Goal: Task Accomplishment & Management: Manage account settings

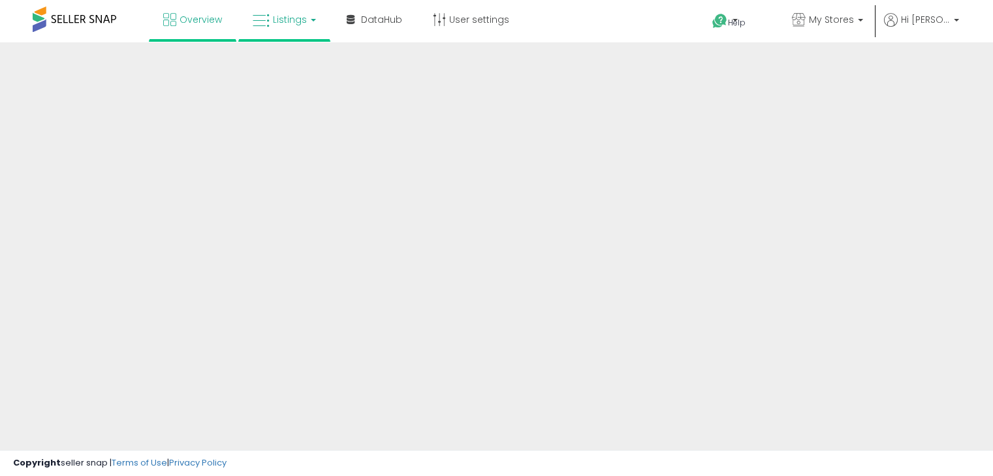
click at [311, 27] on link "Listings" at bounding box center [284, 19] width 83 height 39
click at [516, 337] on div at bounding box center [496, 313] width 993 height 542
click at [309, 25] on link "Listings" at bounding box center [284, 19] width 83 height 39
click at [610, 192] on div at bounding box center [496, 313] width 993 height 542
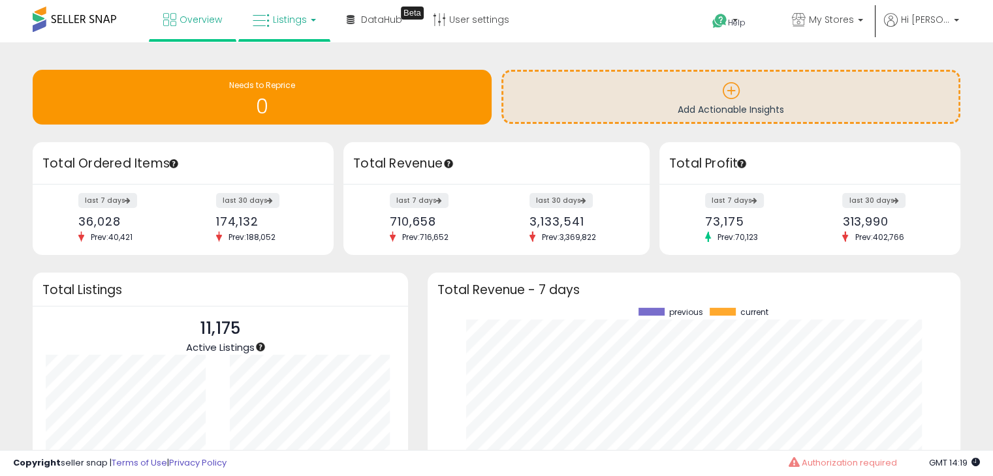
click at [283, 18] on span "Listings" at bounding box center [290, 19] width 34 height 13
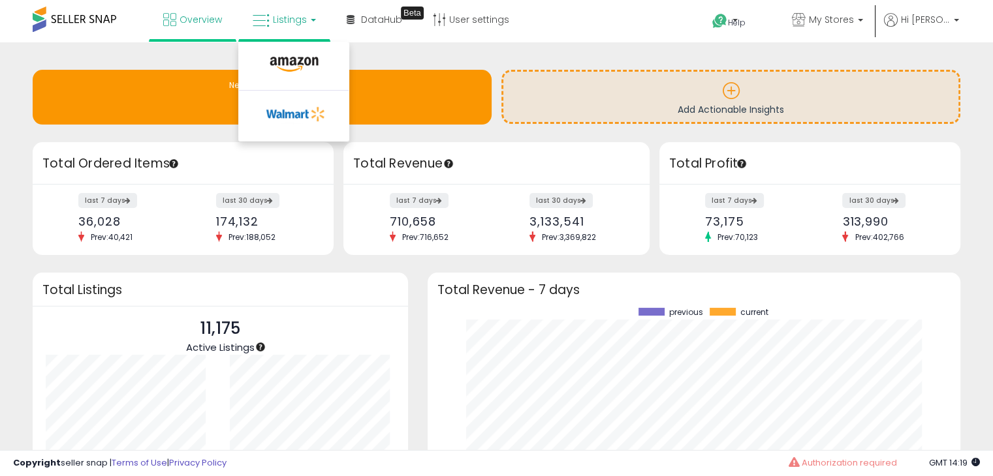
click at [415, 51] on div "Retrieving insights data.. Needs to Reprice 0 Add Actionable Insights Retrievin…" at bounding box center [496, 321] width 993 height 559
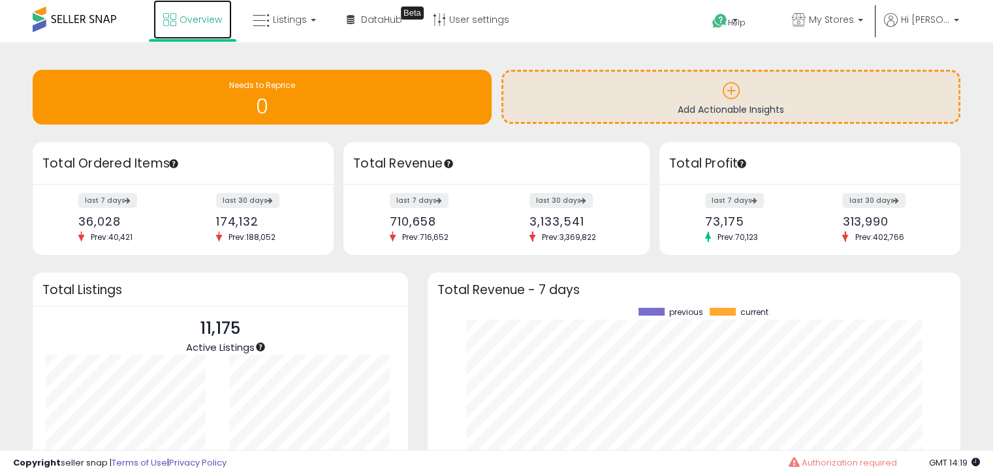
click at [213, 22] on span "Overview" at bounding box center [200, 19] width 42 height 13
click at [276, 23] on span "Listings" at bounding box center [290, 19] width 34 height 13
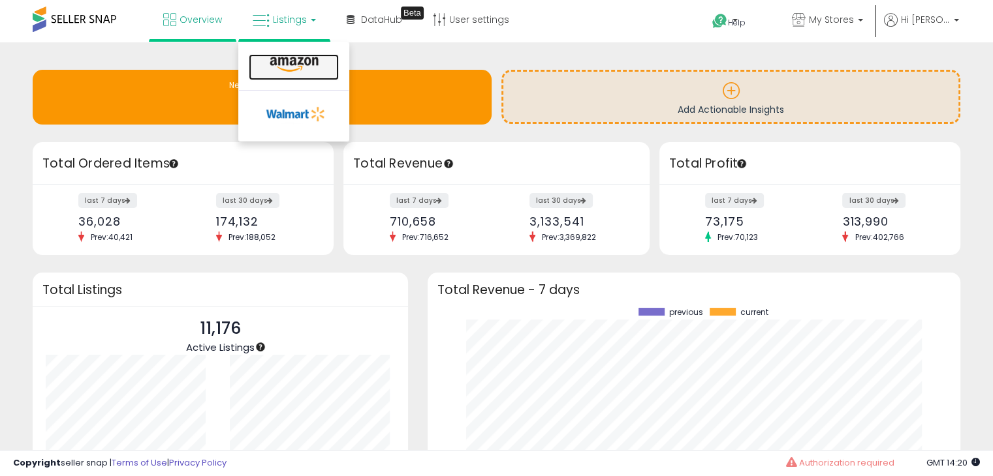
click at [279, 63] on icon at bounding box center [294, 64] width 57 height 17
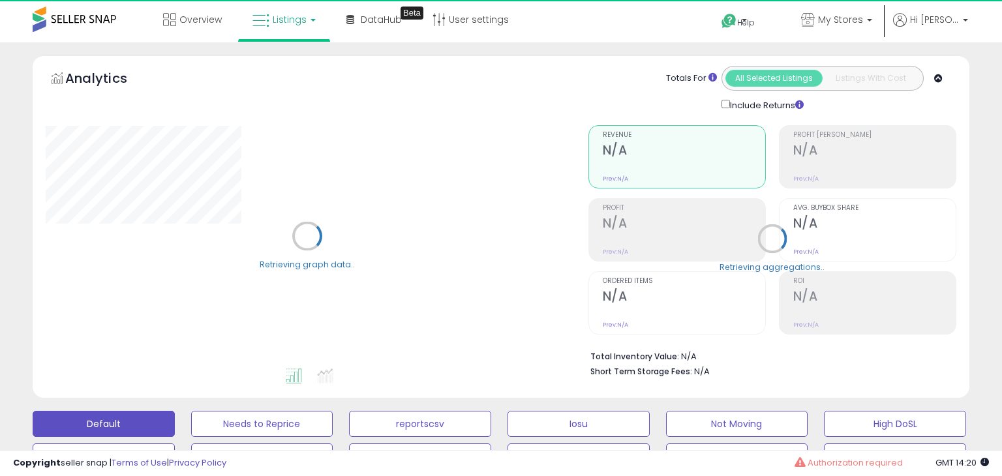
select select "**"
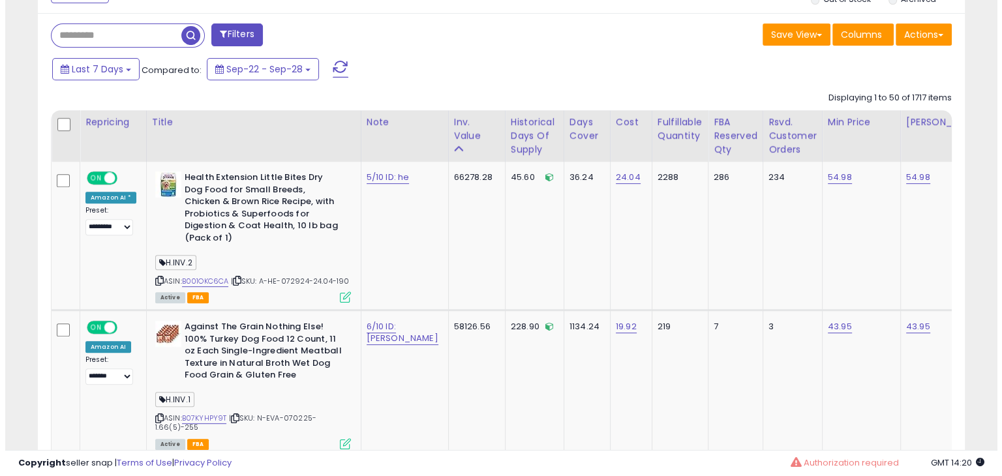
scroll to position [556, 0]
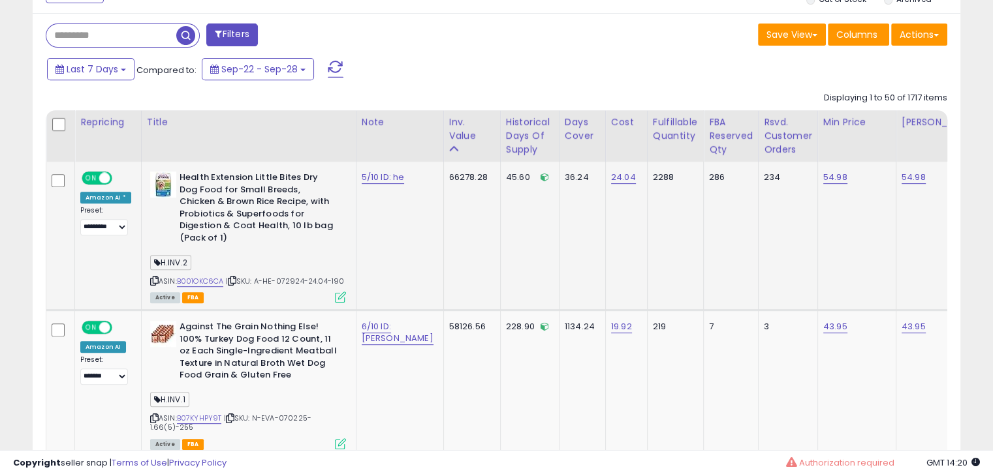
click at [335, 292] on icon at bounding box center [340, 297] width 11 height 11
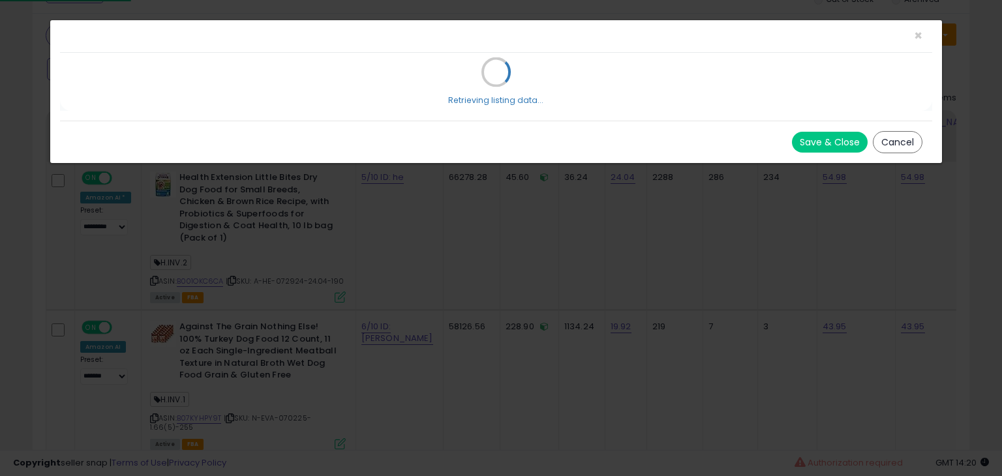
scroll to position [267, 543]
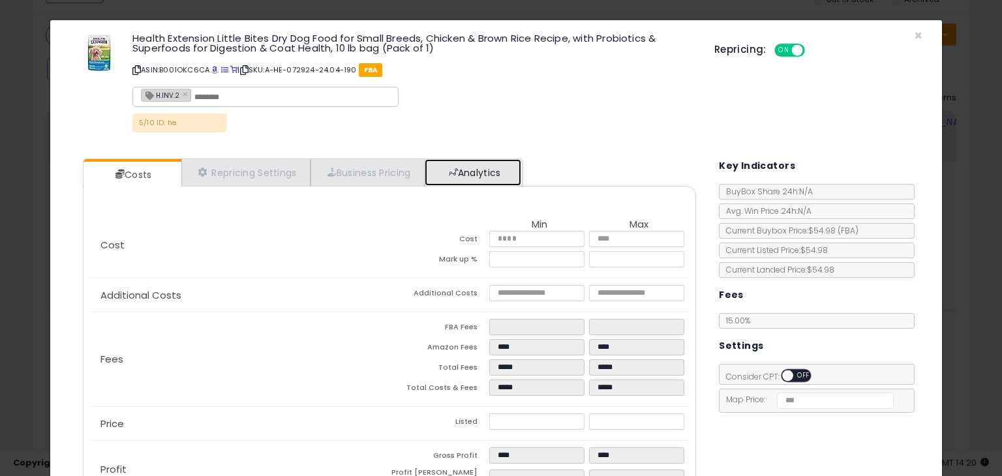
click at [485, 178] on link "Analytics" at bounding box center [473, 172] width 97 height 27
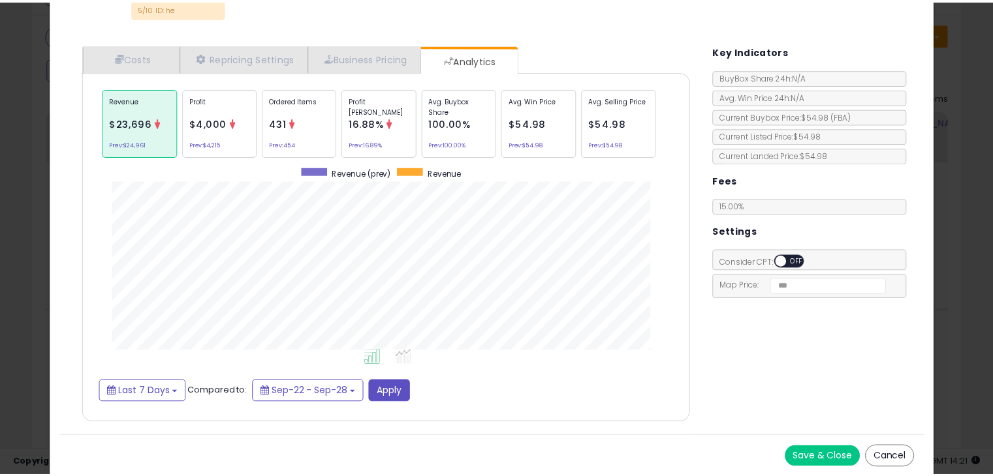
scroll to position [0, 0]
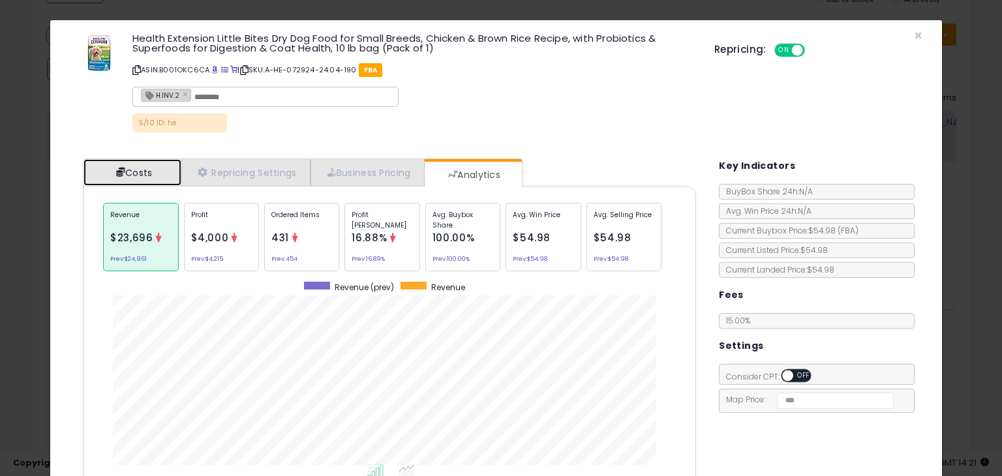
click at [146, 176] on link "Costs" at bounding box center [133, 172] width 98 height 27
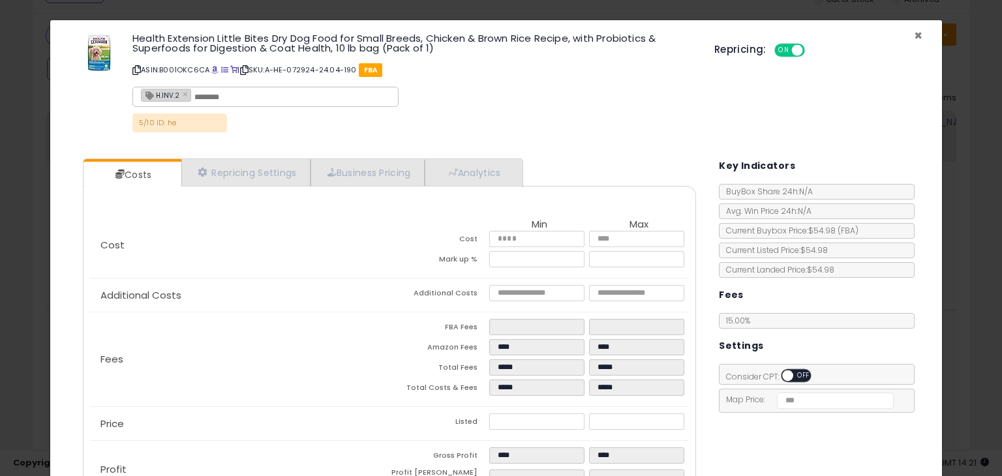
click at [914, 29] on span "×" at bounding box center [918, 35] width 8 height 19
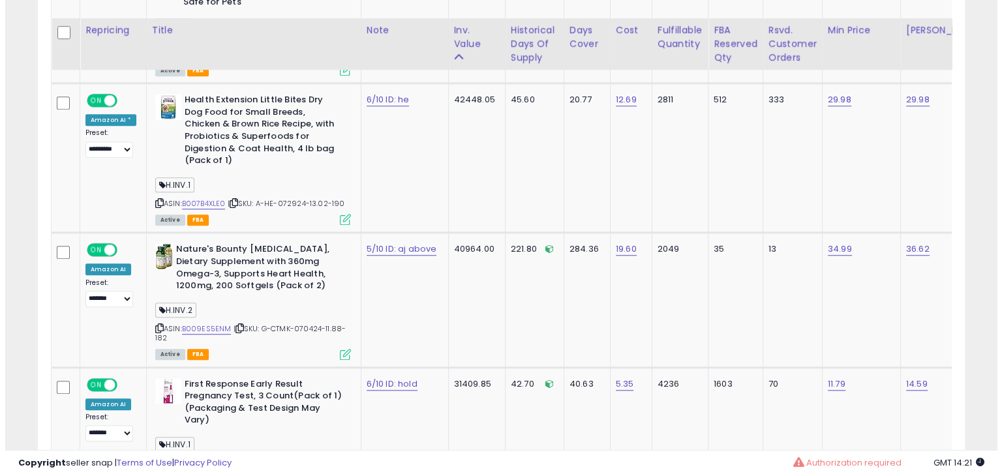
scroll to position [1114, 0]
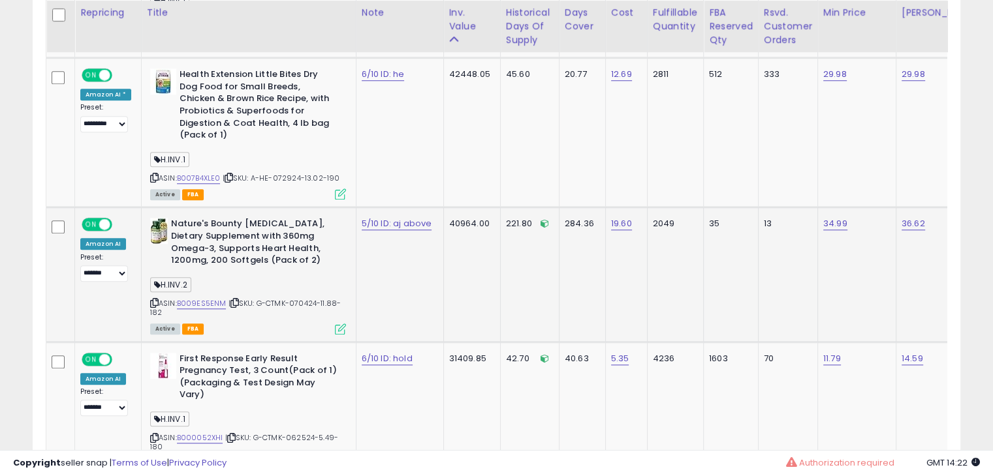
click at [335, 324] on icon at bounding box center [340, 329] width 11 height 11
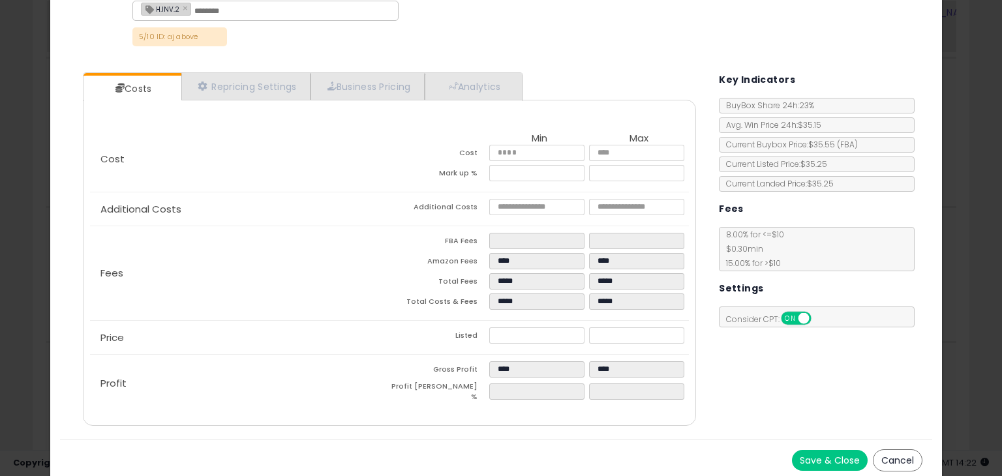
scroll to position [0, 0]
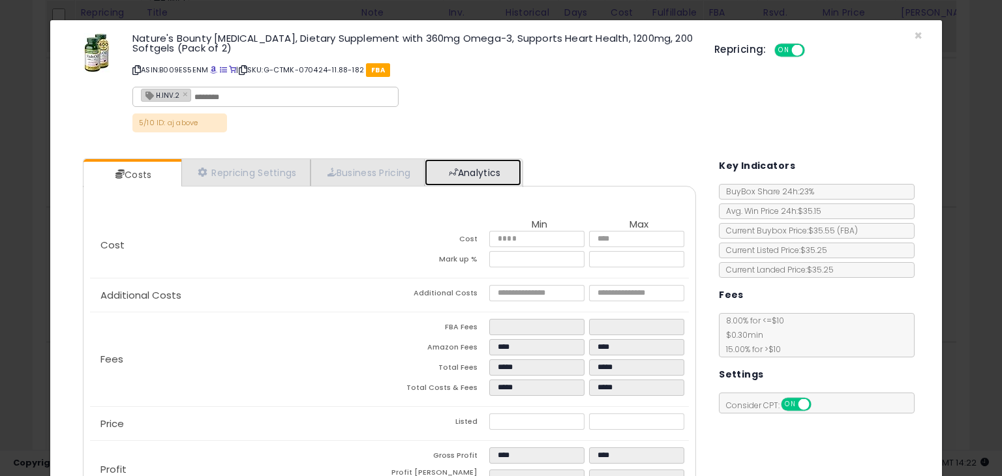
click at [496, 163] on link "Analytics" at bounding box center [473, 172] width 97 height 27
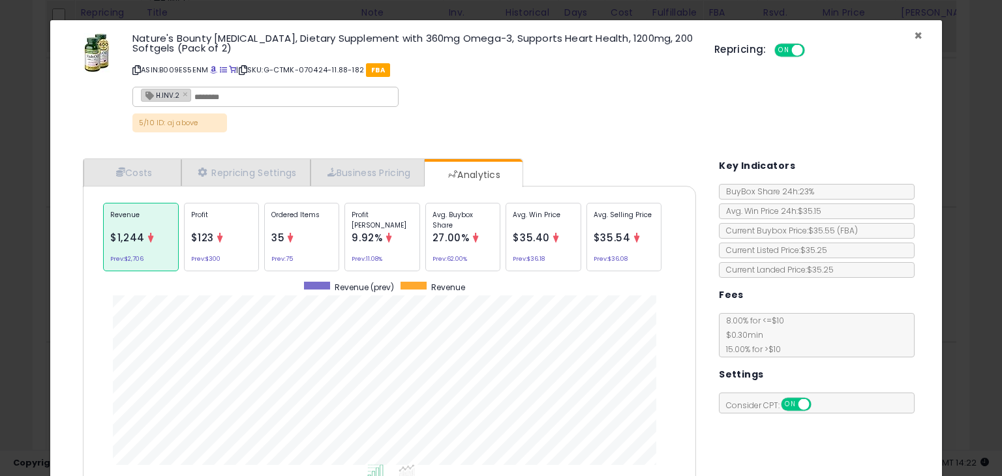
click at [914, 38] on span "×" at bounding box center [918, 35] width 8 height 19
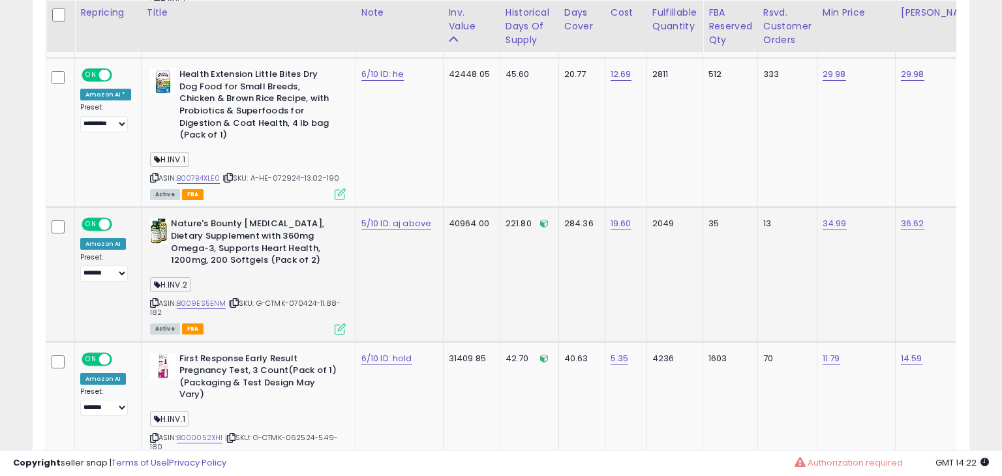
scroll to position [652387, 652117]
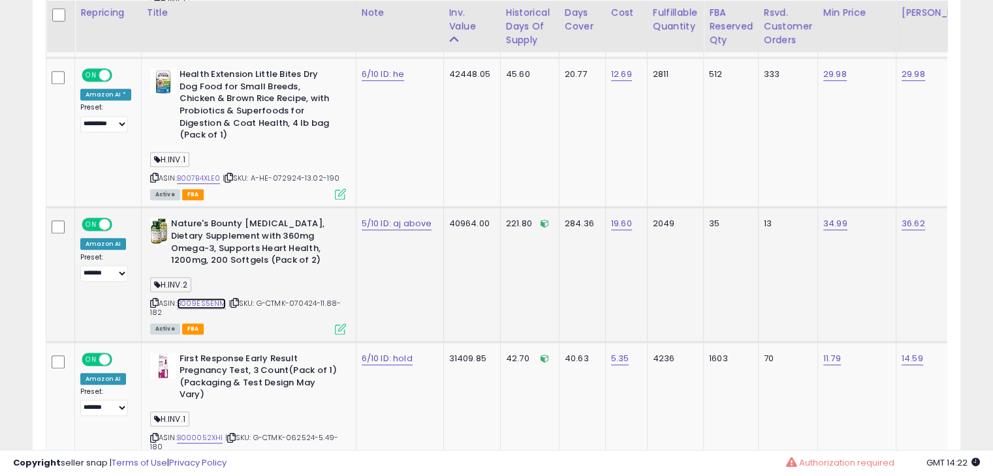
click at [200, 298] on link "B009ES5ENM" at bounding box center [202, 303] width 50 height 11
click at [335, 324] on icon at bounding box center [340, 329] width 11 height 11
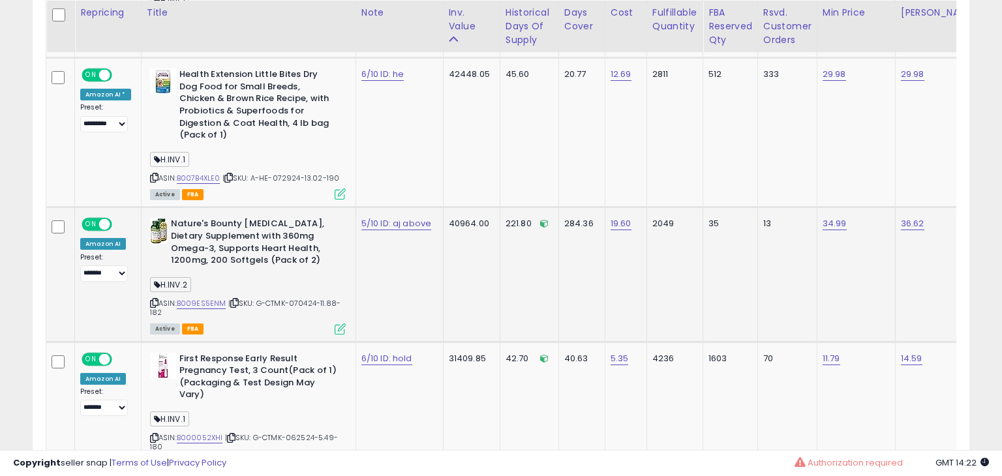
scroll to position [267, 543]
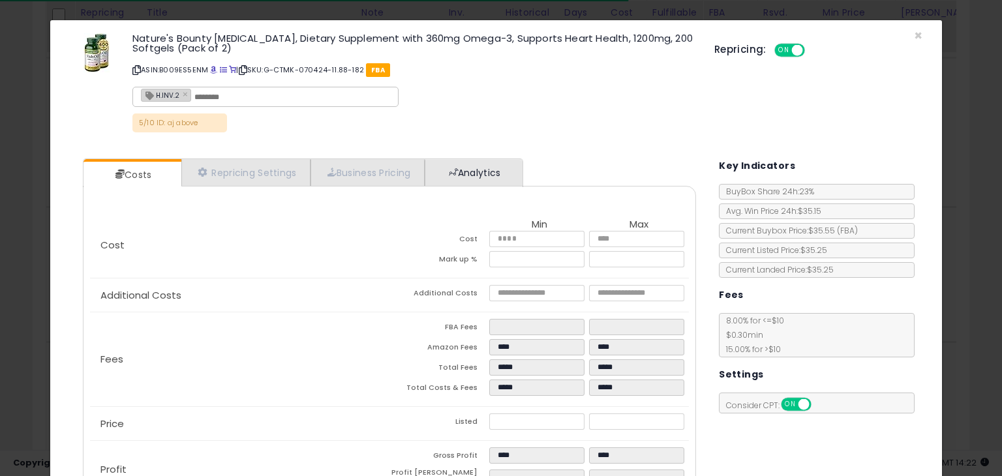
click at [446, 184] on div "Costs Repricing Settings Business Pricing Analytics" at bounding box center [389, 336] width 613 height 354
click at [446, 184] on link "Analytics" at bounding box center [473, 172] width 97 height 27
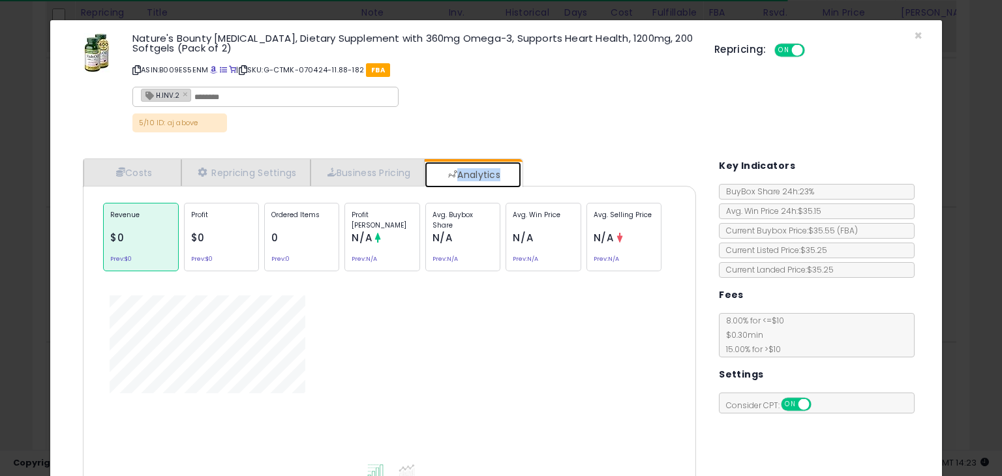
scroll to position [115, 0]
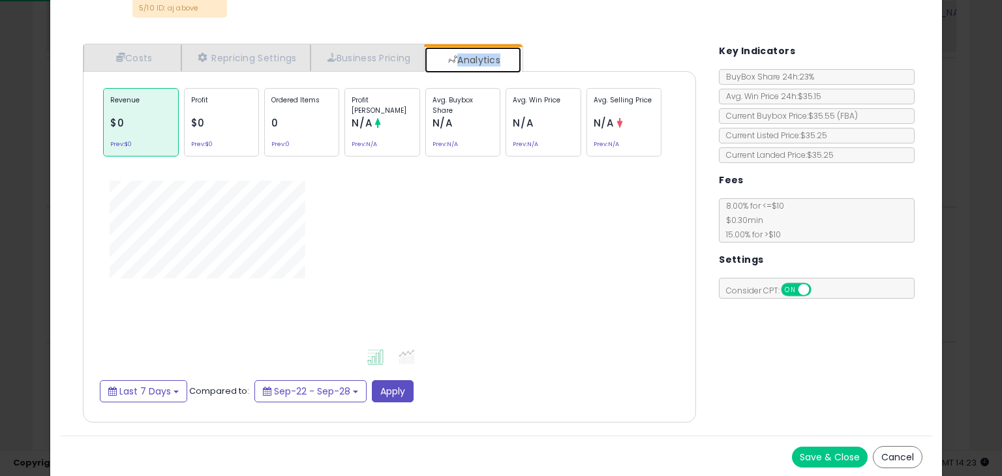
click at [496, 60] on link "Analytics" at bounding box center [473, 60] width 97 height 26
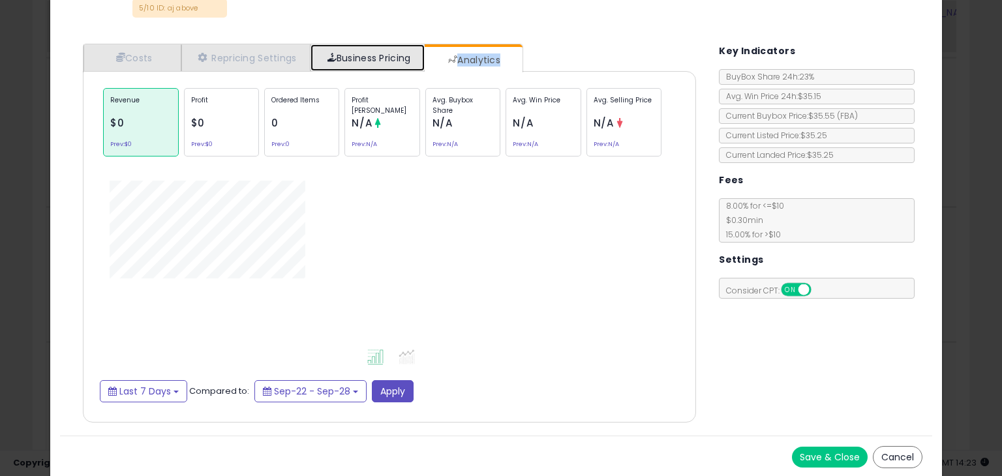
click at [395, 58] on link "Business Pricing" at bounding box center [368, 57] width 114 height 27
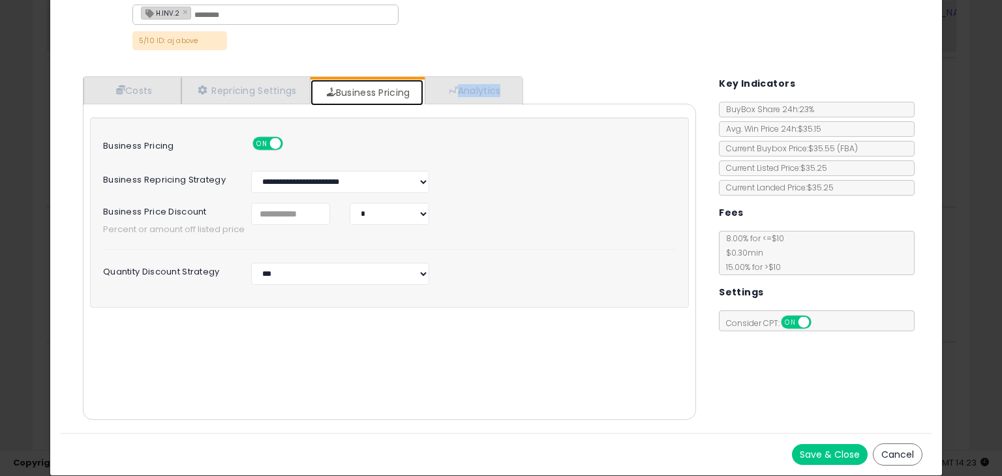
scroll to position [81, 0]
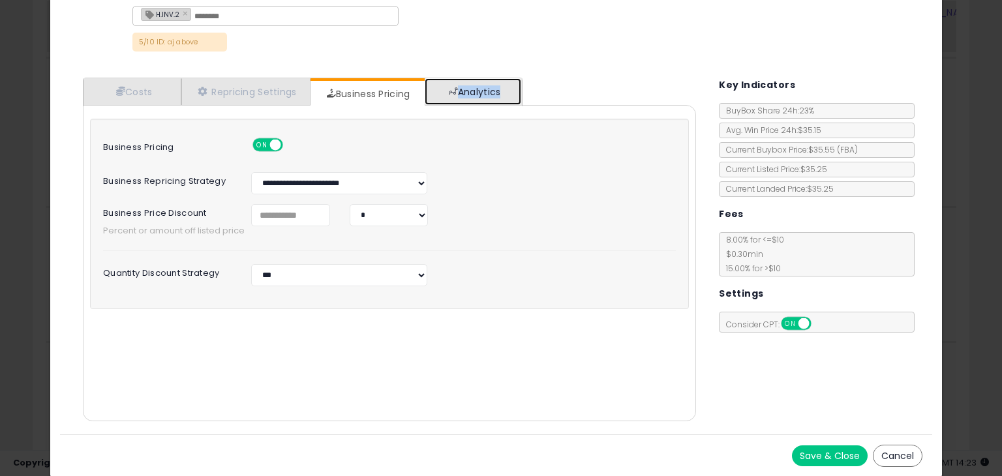
click at [484, 89] on link "Analytics" at bounding box center [473, 91] width 97 height 27
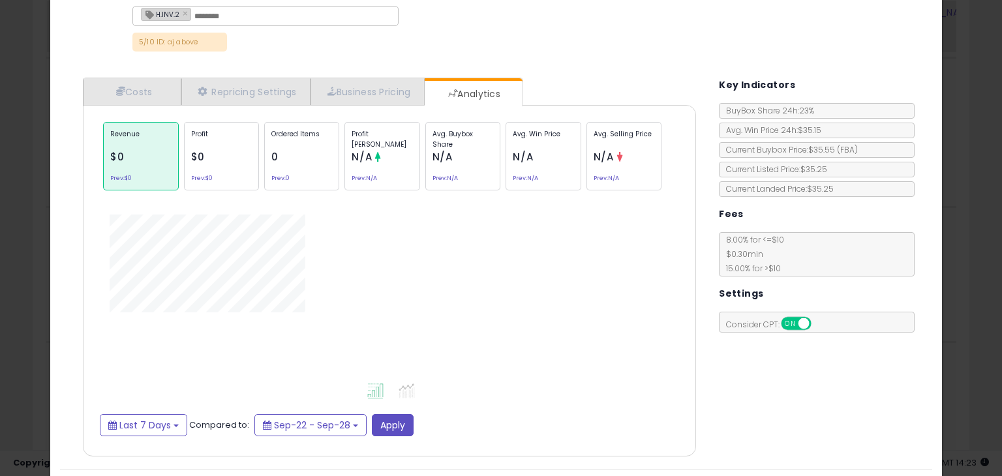
click at [452, 59] on div "× Close Nature's Bounty [MEDICAL_DATA], Dietary Supplement with 360mg Omega-3, …" at bounding box center [496, 3] width 873 height 129
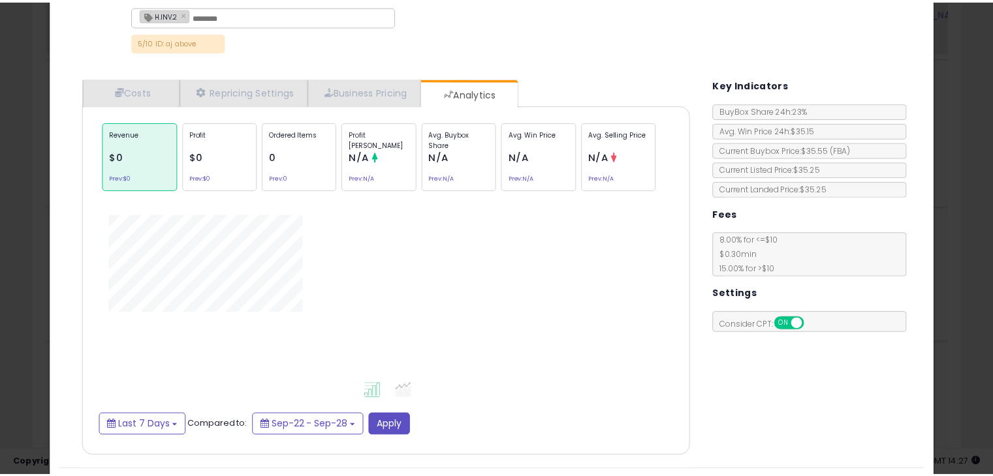
scroll to position [0, 0]
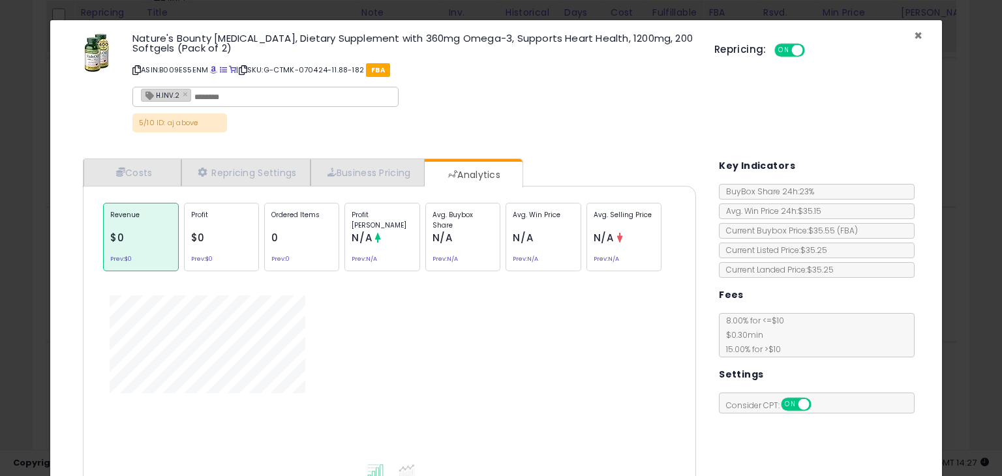
click at [914, 31] on span "×" at bounding box center [918, 35] width 8 height 19
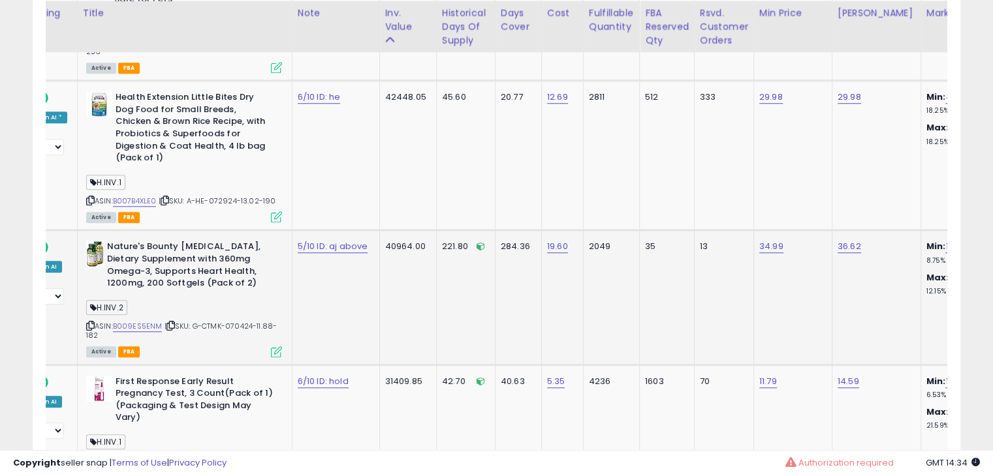
scroll to position [0, 128]
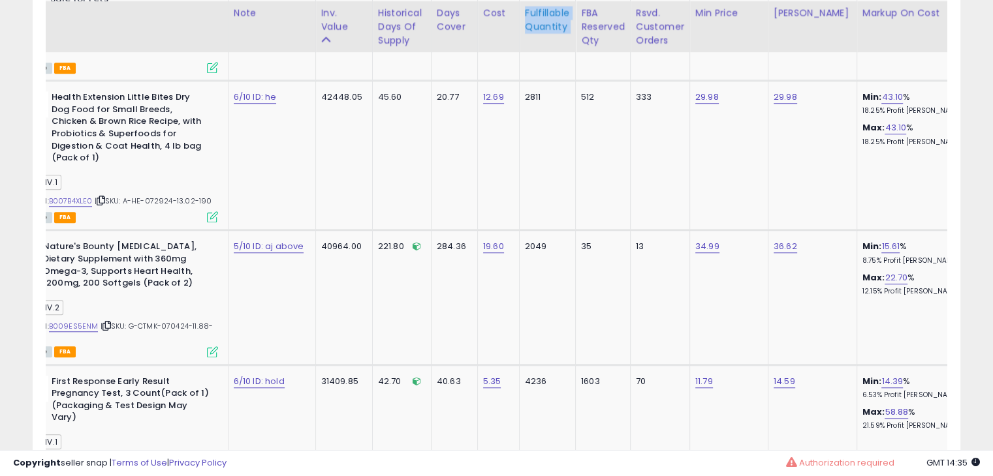
drag, startPoint x: 533, startPoint y: 32, endPoint x: 486, endPoint y: 11, distance: 51.4
click at [519, 11] on th "Fulfillable Quantity" at bounding box center [547, 27] width 56 height 52
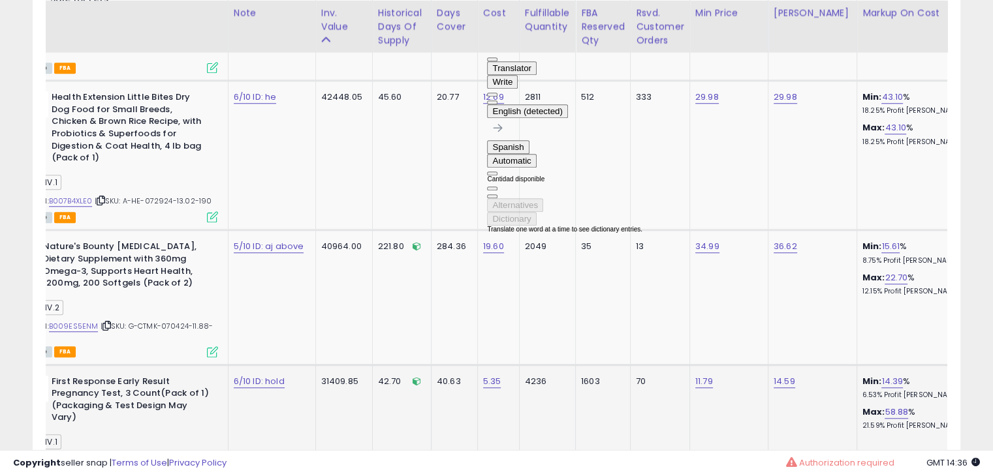
click at [519, 365] on td "4236" at bounding box center [547, 432] width 56 height 134
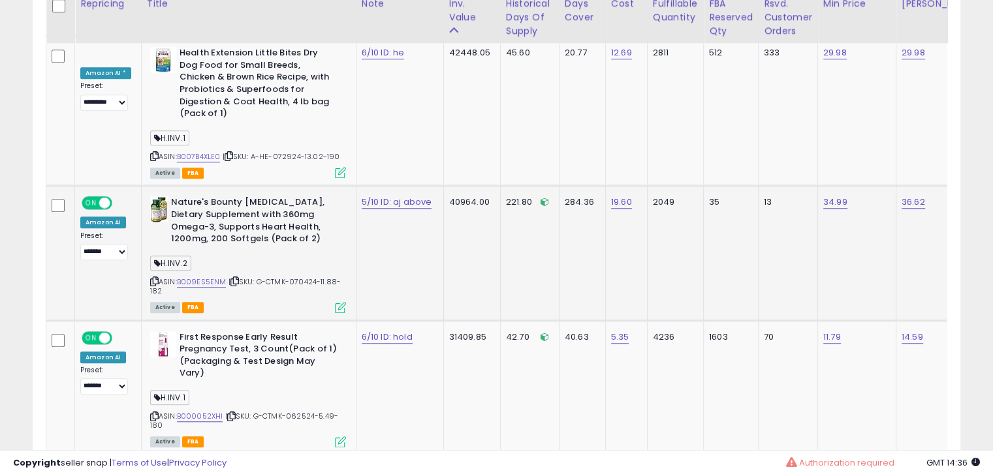
scroll to position [1123, 0]
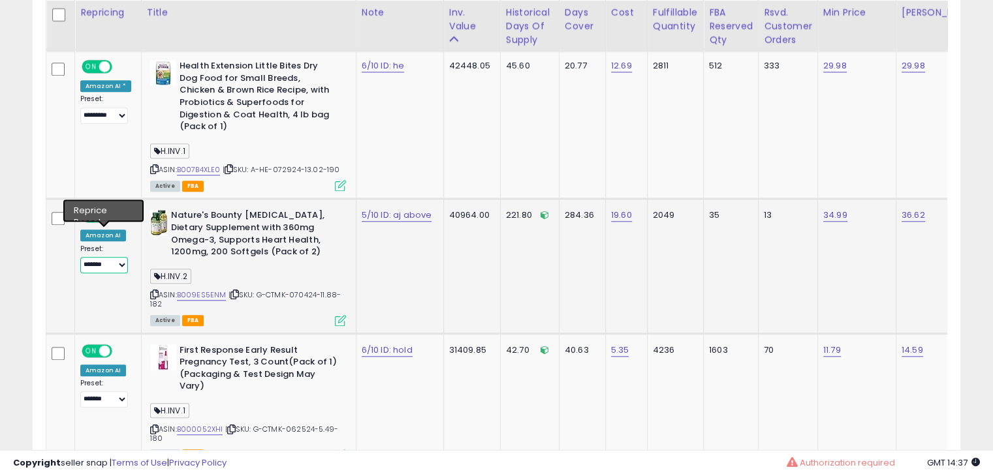
click at [126, 257] on select "**********" at bounding box center [104, 265] width 48 height 16
click at [443, 255] on td "40964.00" at bounding box center [471, 266] width 57 height 134
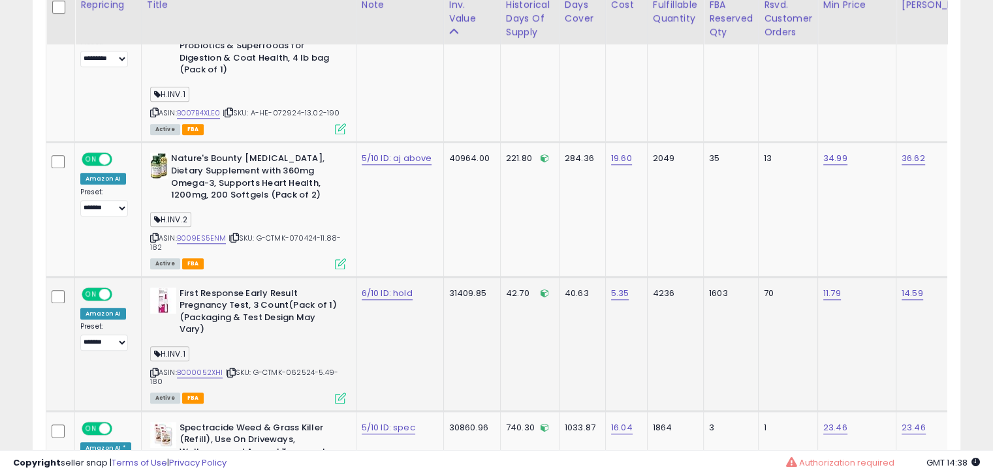
scroll to position [1195, 0]
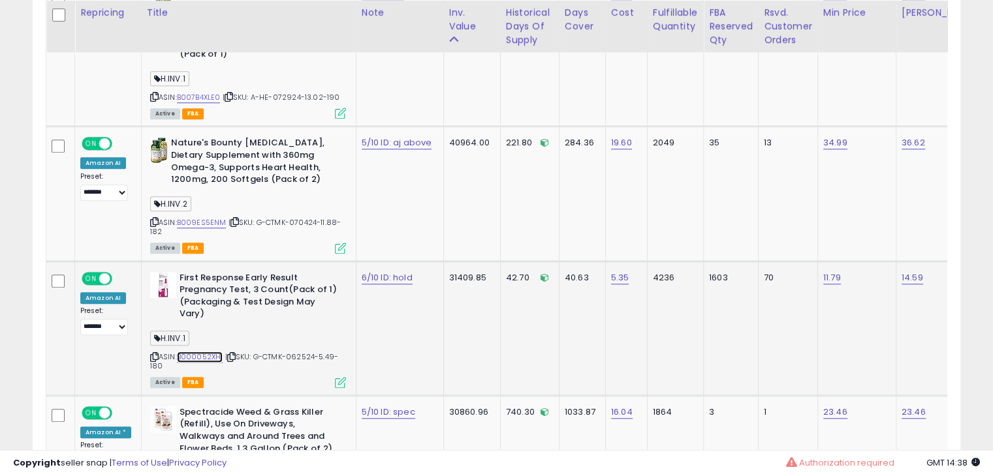
click at [198, 352] on link "B000052XHI" at bounding box center [200, 357] width 46 height 11
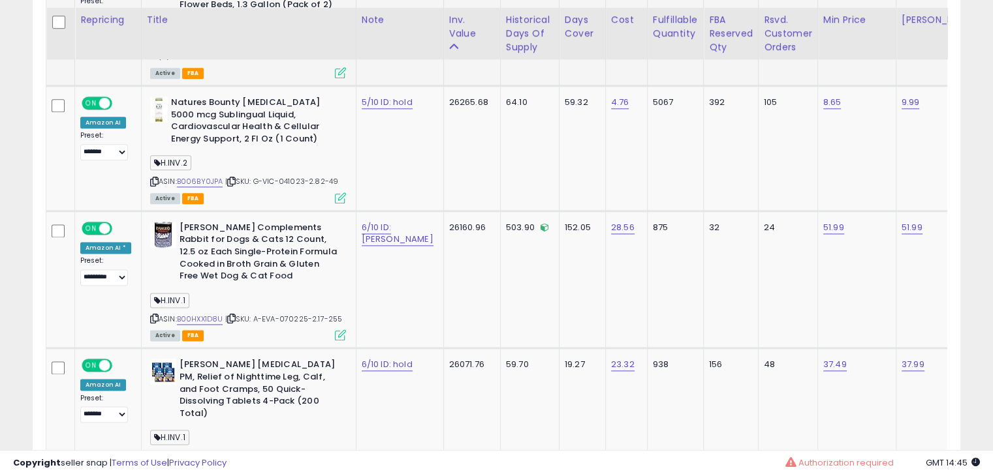
scroll to position [1647, 0]
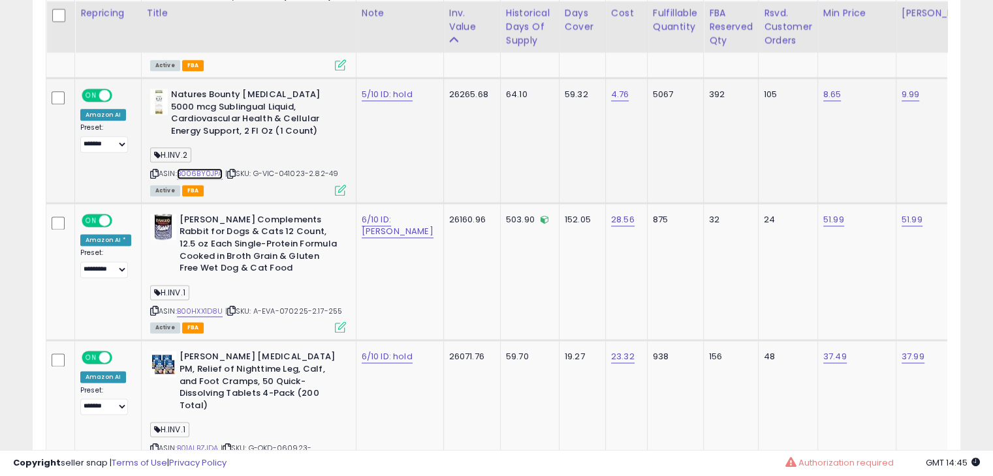
click at [209, 168] on link "B006BY0JPA" at bounding box center [200, 173] width 46 height 11
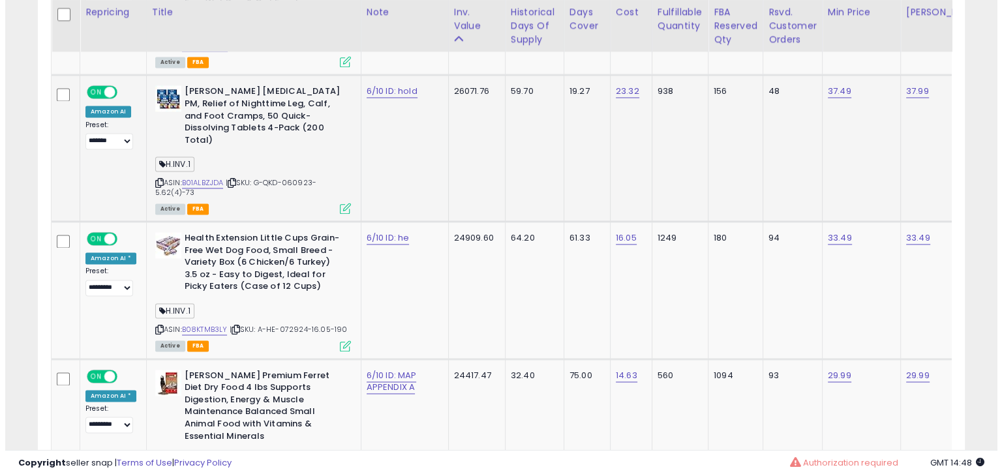
scroll to position [1912, 0]
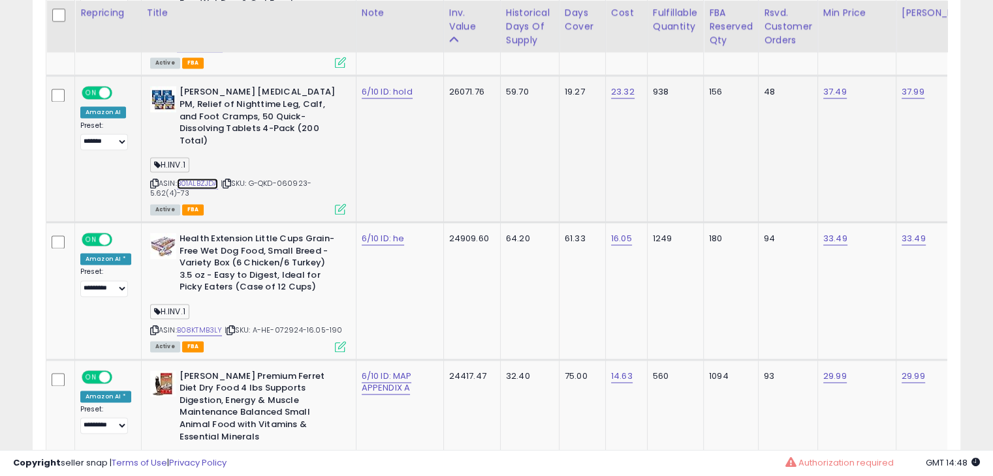
click at [206, 178] on link "B01ALBZJDA" at bounding box center [198, 183] width 42 height 11
click at [342, 204] on icon at bounding box center [340, 209] width 11 height 11
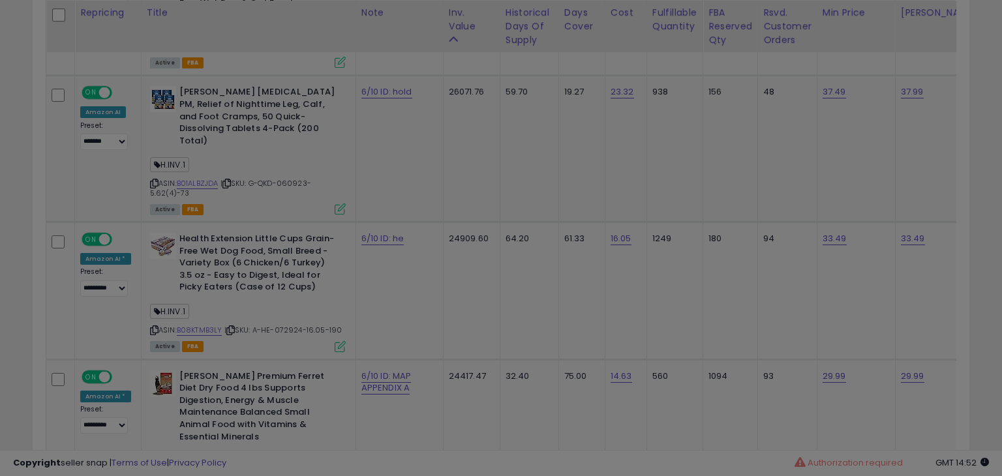
scroll to position [267, 543]
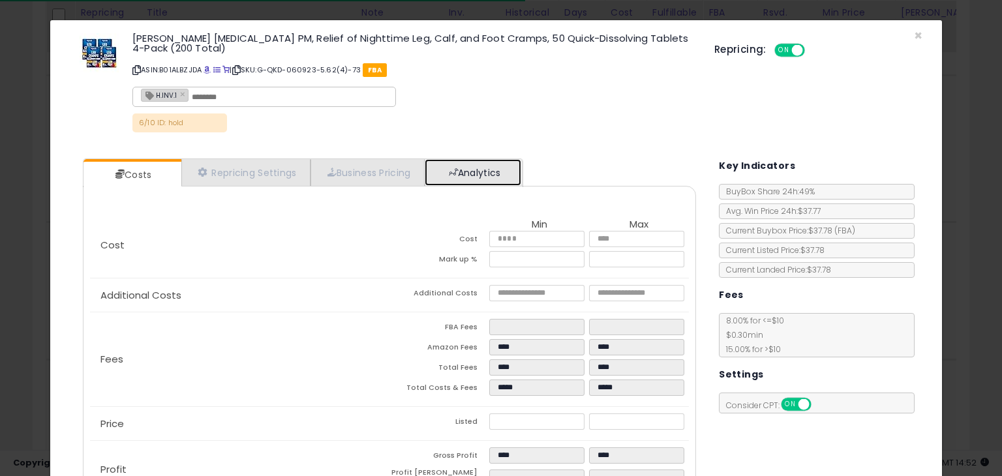
click at [520, 172] on link "Analytics" at bounding box center [473, 172] width 97 height 27
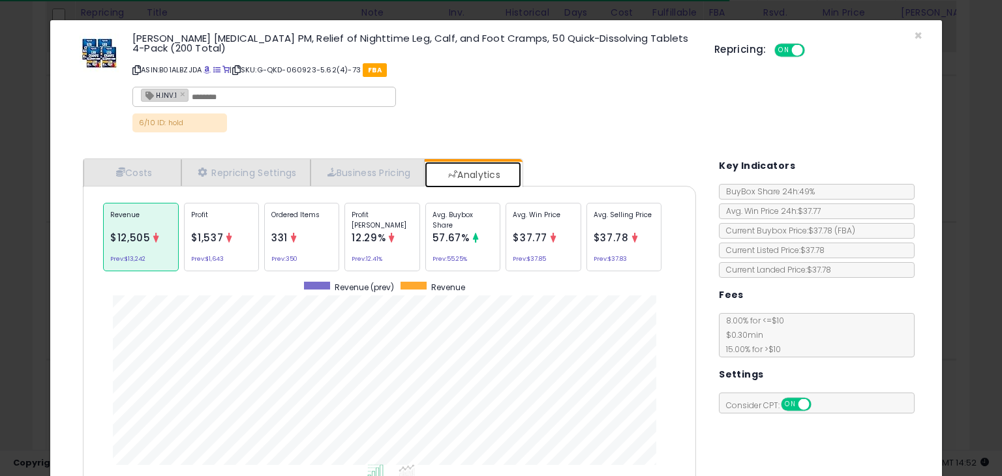
scroll to position [401, 633]
click at [277, 232] on span "331" at bounding box center [280, 238] width 16 height 14
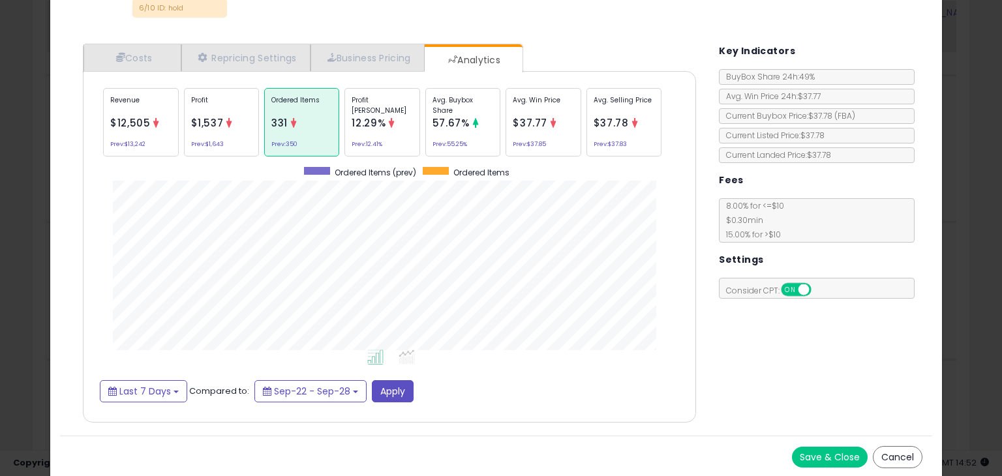
click at [461, 124] on span "57.67%" at bounding box center [451, 123] width 37 height 14
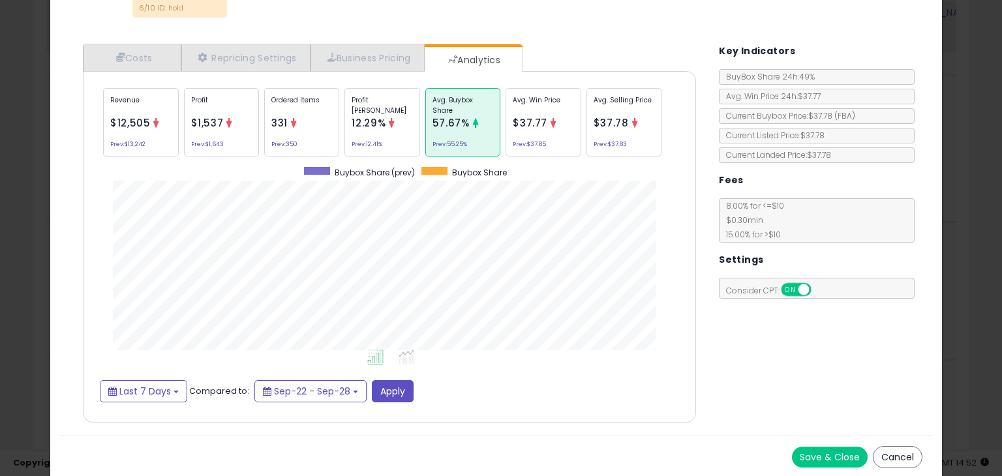
click at [530, 116] on span "$37.77" at bounding box center [530, 123] width 35 height 14
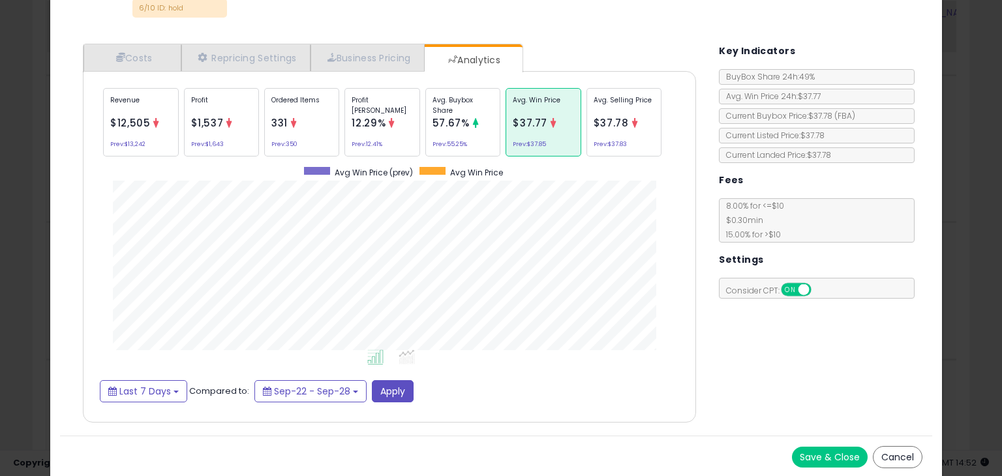
click at [630, 126] on icon at bounding box center [635, 123] width 10 height 10
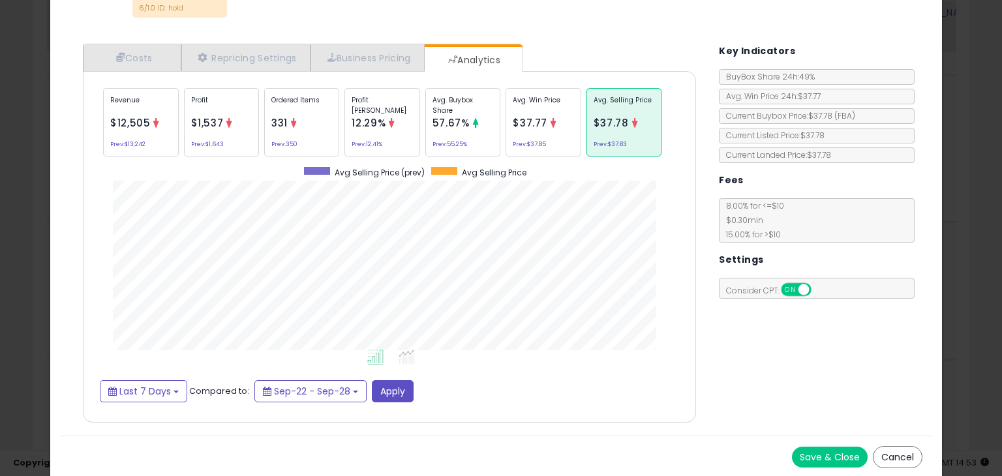
click at [445, 108] on p "Avg. Buybox Share" at bounding box center [463, 105] width 61 height 20
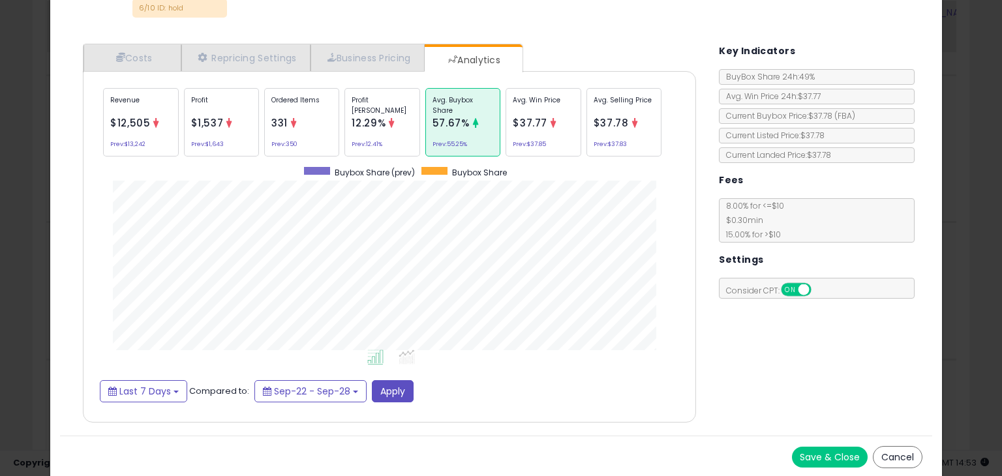
click at [162, 132] on div "Revenue $12,505 Prev: $13,242" at bounding box center [140, 122] width 75 height 69
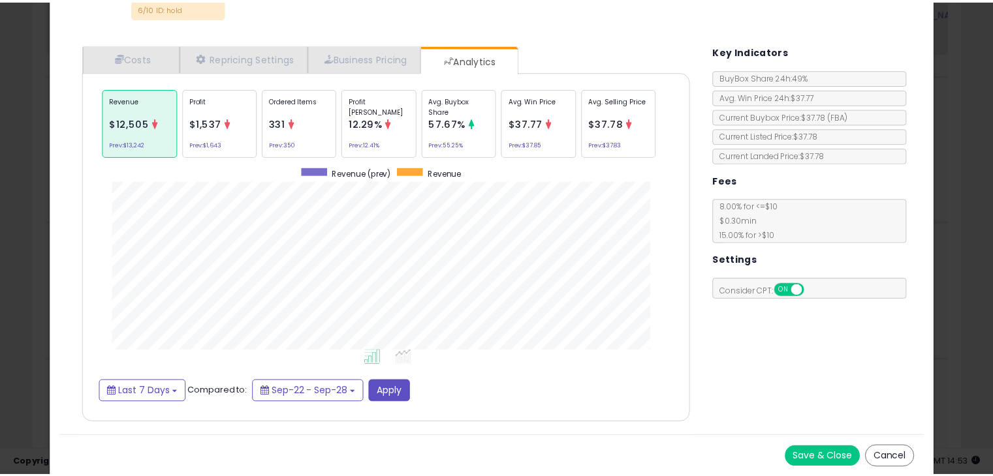
scroll to position [0, 0]
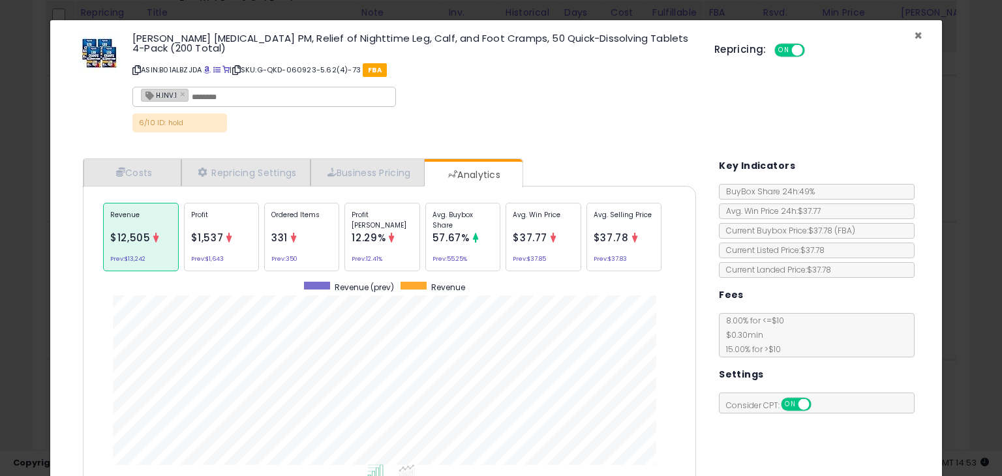
click at [914, 35] on span "×" at bounding box center [918, 35] width 8 height 19
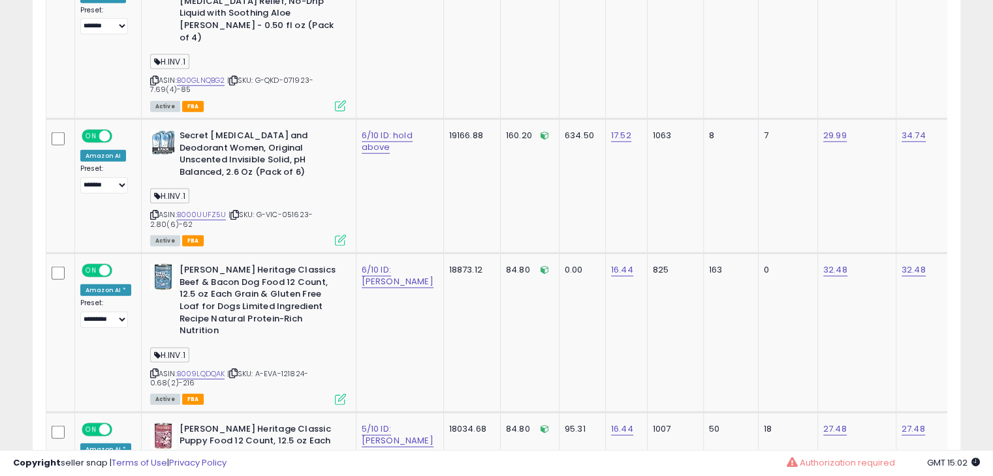
scroll to position [3156, 0]
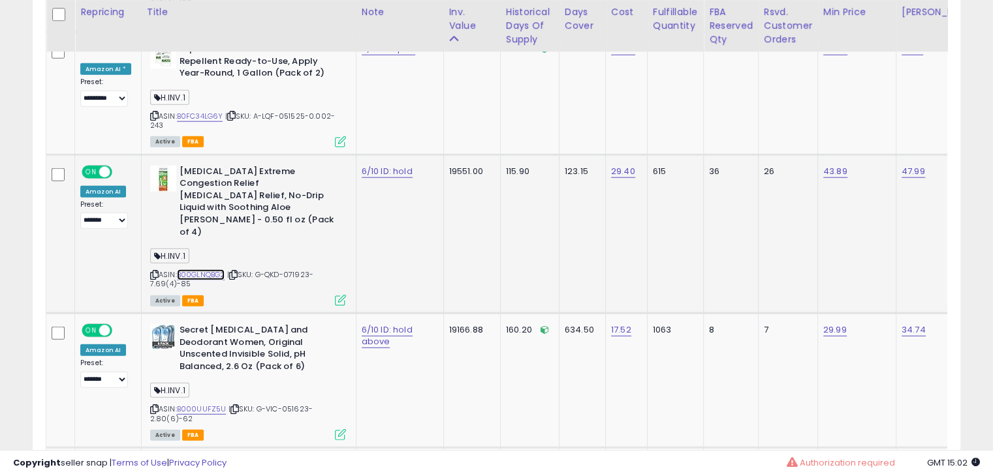
click at [216, 270] on link "B00GLNQBG2" at bounding box center [201, 275] width 48 height 11
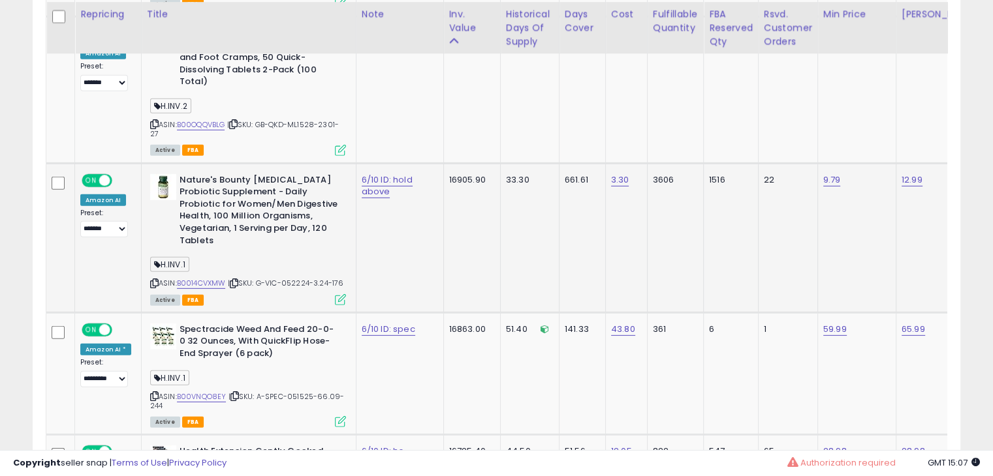
scroll to position [3907, 0]
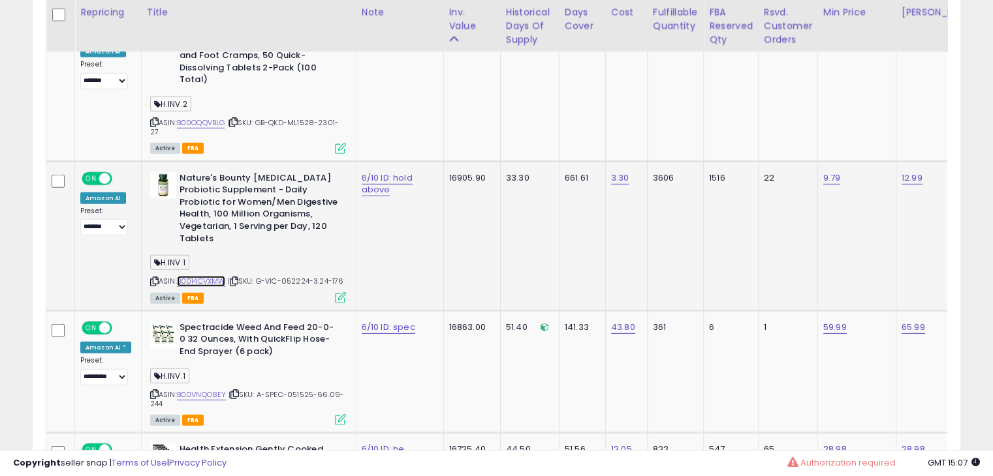
click at [213, 276] on link "B0014CVXMW" at bounding box center [201, 281] width 49 height 11
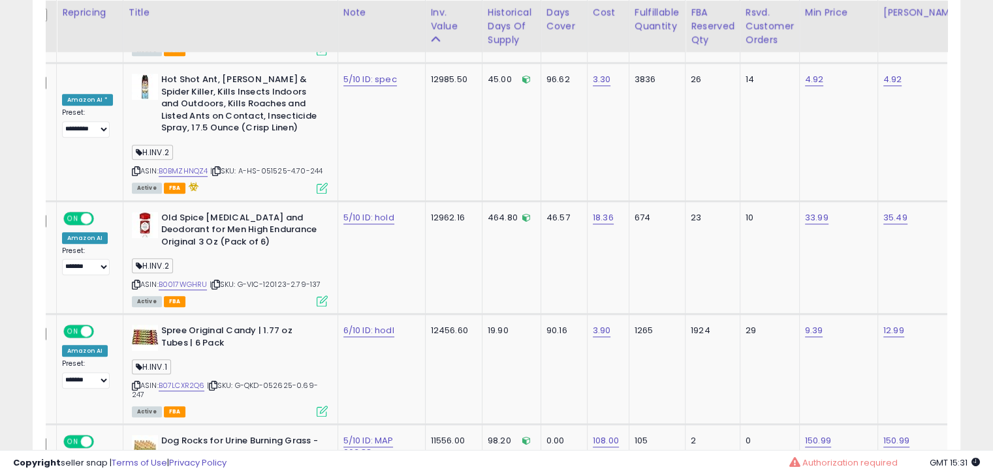
scroll to position [6007, 0]
click at [198, 279] on link "B0017WGHRU" at bounding box center [183, 284] width 49 height 11
click at [175, 380] on link "B07LCXR2Q6" at bounding box center [182, 385] width 46 height 11
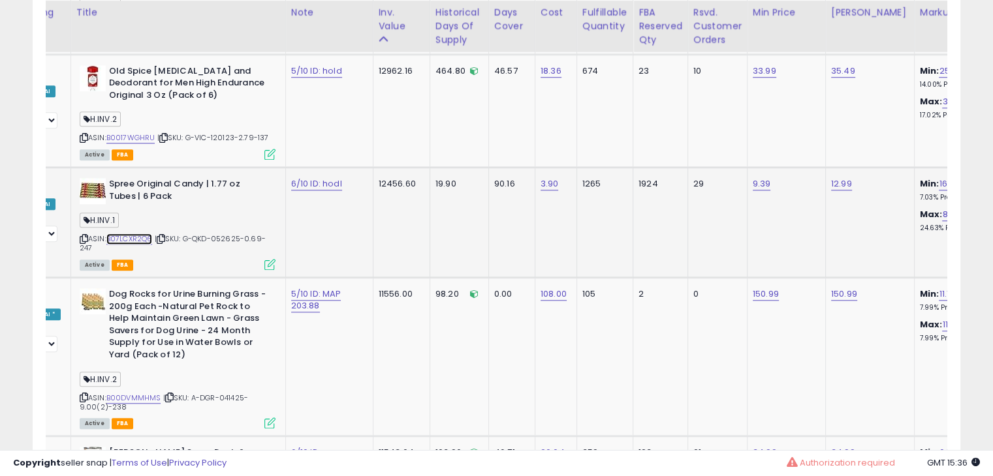
scroll to position [0, 102]
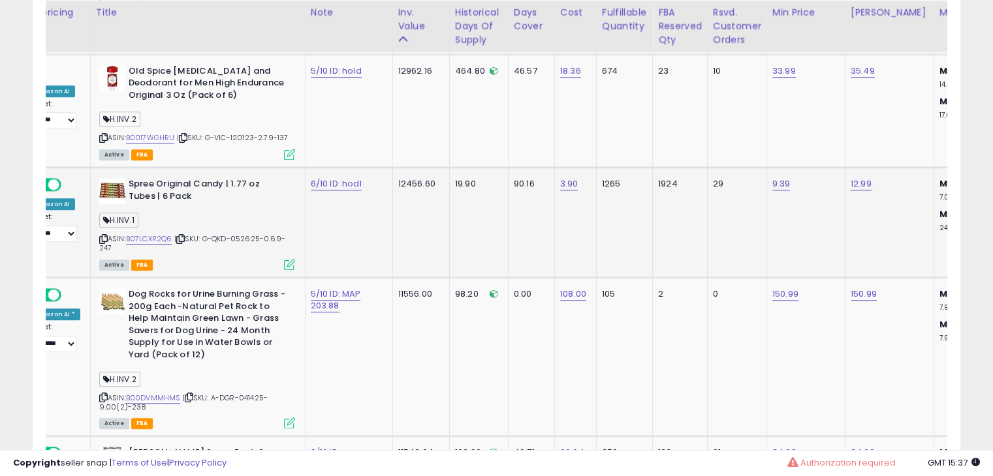
click at [288, 259] on icon at bounding box center [289, 264] width 11 height 11
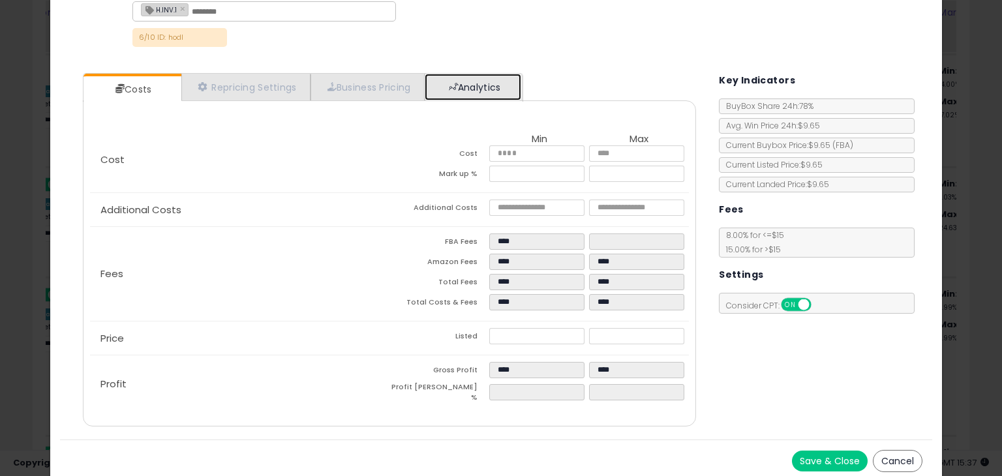
click at [474, 84] on link "Analytics" at bounding box center [473, 87] width 97 height 27
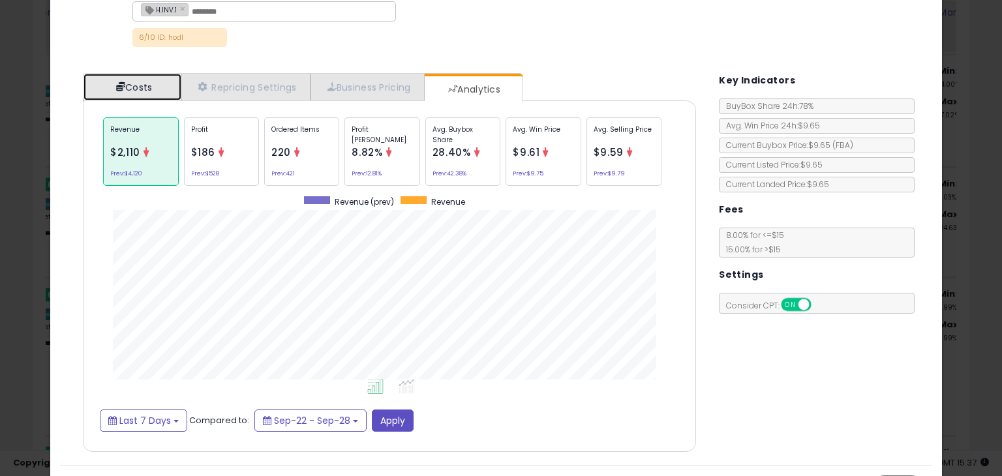
click at [157, 91] on link "Costs" at bounding box center [133, 87] width 98 height 27
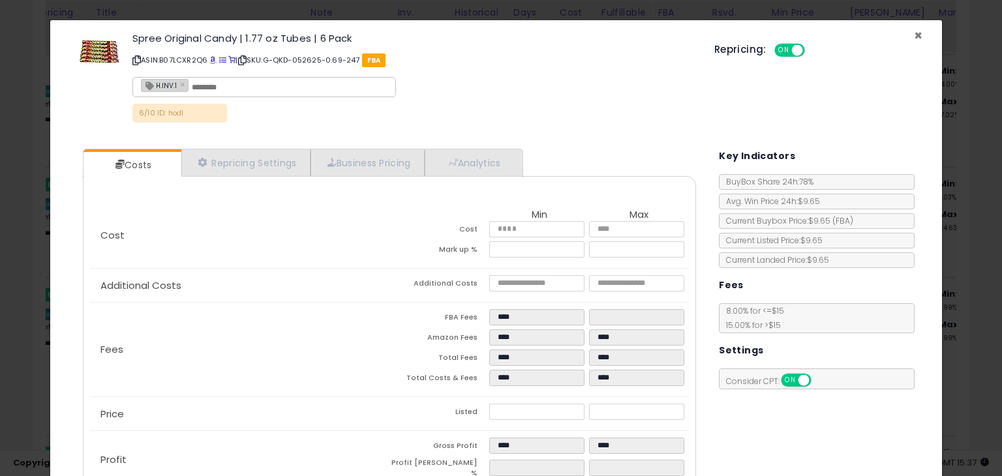
click at [914, 37] on span "×" at bounding box center [918, 35] width 8 height 19
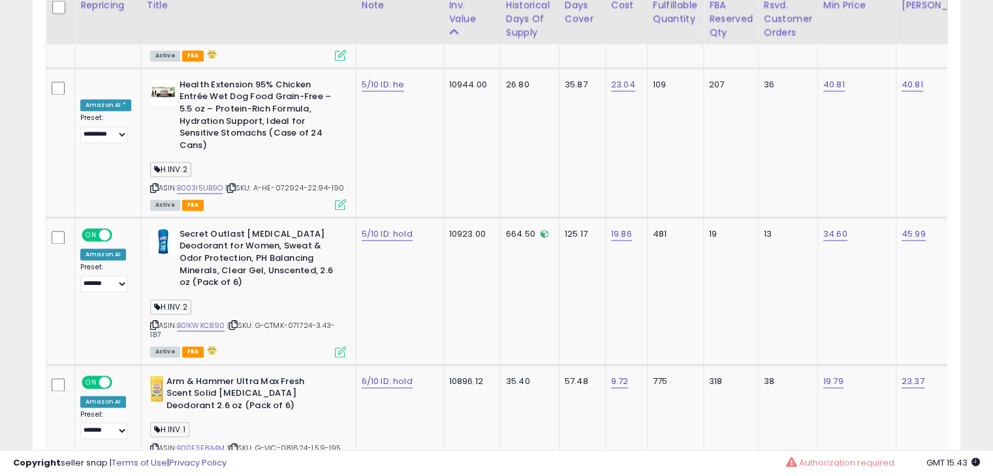
scroll to position [6823, 0]
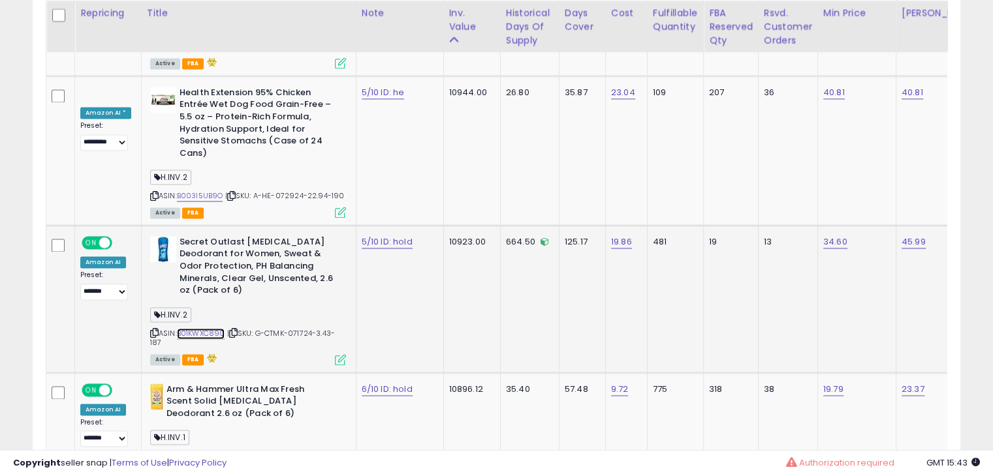
click at [211, 328] on link "B01KWXC890" at bounding box center [201, 333] width 48 height 11
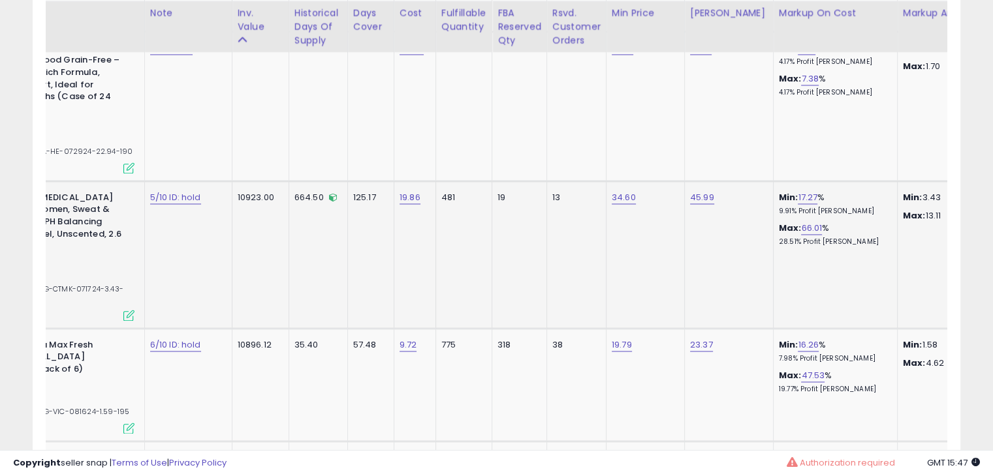
scroll to position [0, 200]
